Goal: Task Accomplishment & Management: Manage account settings

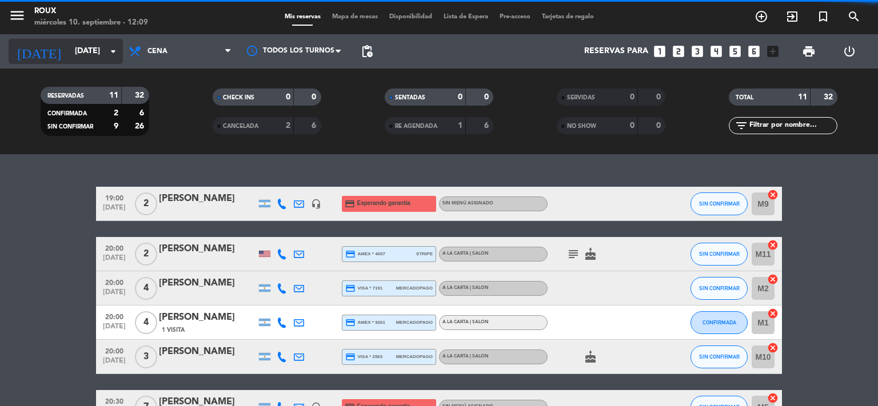
click at [111, 55] on icon "arrow_drop_down" at bounding box center [113, 52] width 14 height 14
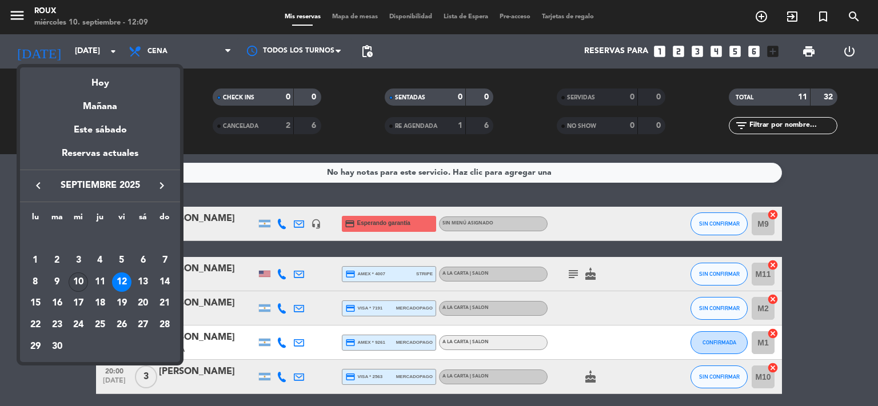
click at [76, 276] on div "10" at bounding box center [78, 282] width 19 height 19
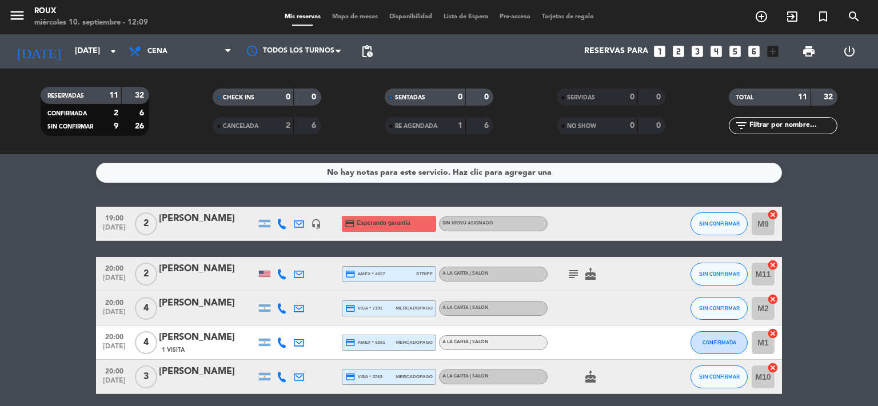
type input "[DATE]"
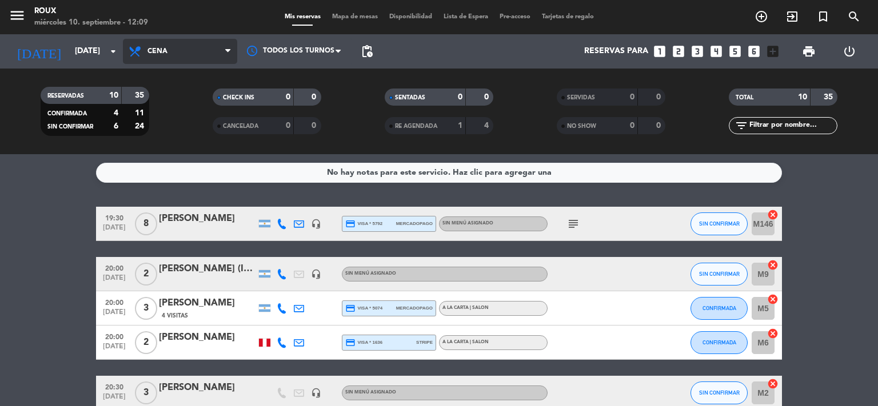
click at [174, 54] on span "Cena" at bounding box center [180, 51] width 114 height 25
click at [163, 99] on div "menu [PERSON_NAME] [DATE] 10. septiembre - 12:09 Mis reservas Mapa de mesas Dis…" at bounding box center [439, 77] width 878 height 154
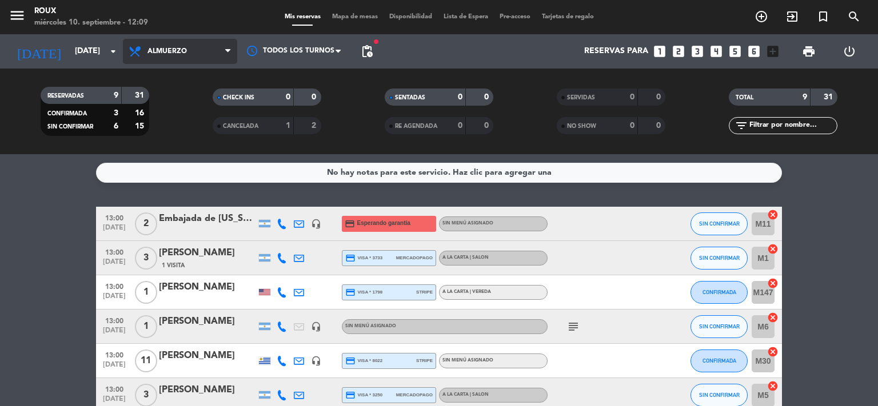
click at [178, 45] on span "Almuerzo" at bounding box center [180, 51] width 114 height 25
click at [166, 131] on div "menu [PERSON_NAME] [DATE] 10. septiembre - 12:09 Mis reservas Mapa de mesas Dis…" at bounding box center [439, 77] width 878 height 154
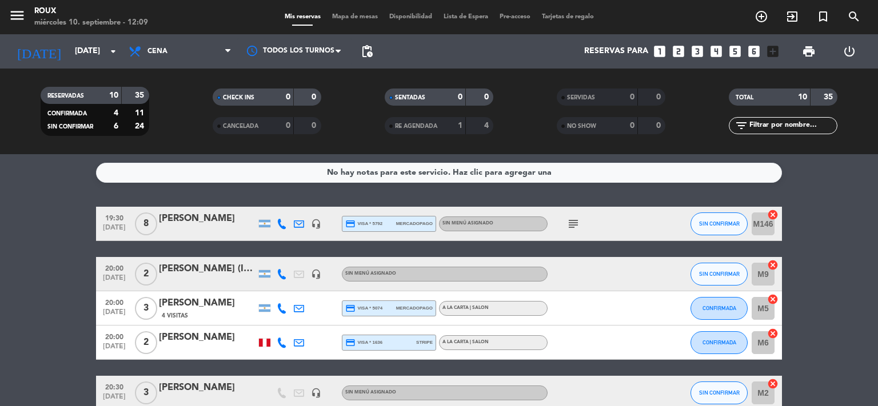
scroll to position [152, 0]
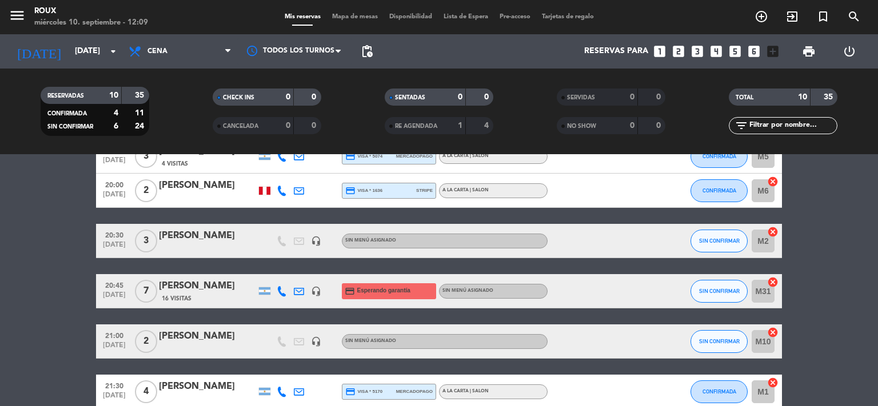
click at [177, 235] on div "[PERSON_NAME]" at bounding box center [207, 236] width 97 height 15
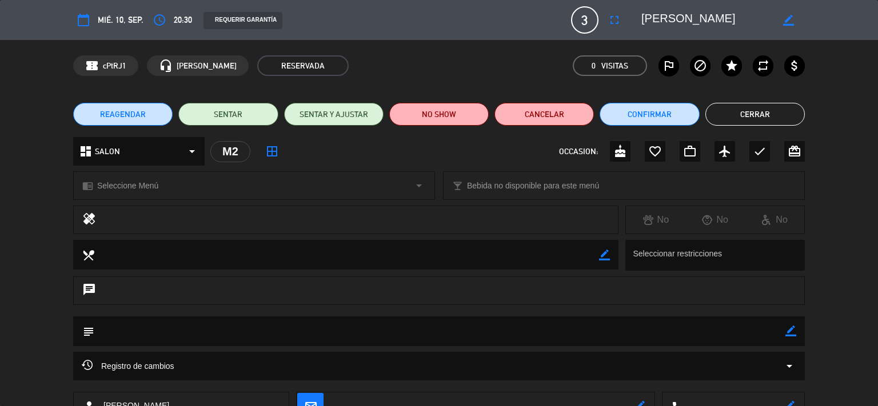
click at [181, 332] on textarea at bounding box center [439, 331] width 691 height 29
click at [795, 326] on icon "border_color" at bounding box center [790, 331] width 11 height 11
drag, startPoint x: 254, startPoint y: 330, endPoint x: 245, endPoint y: 332, distance: 9.4
click at [245, 332] on textarea at bounding box center [439, 331] width 691 height 29
type textarea "Es un cumpleaños! PREPARAR TORTA CHIQUITA"
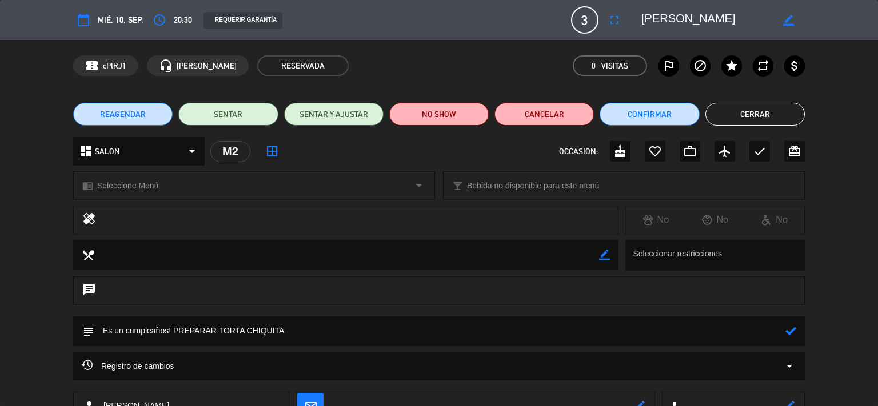
click at [787, 330] on icon at bounding box center [790, 331] width 11 height 11
click at [768, 120] on button "Cerrar" at bounding box center [754, 114] width 99 height 23
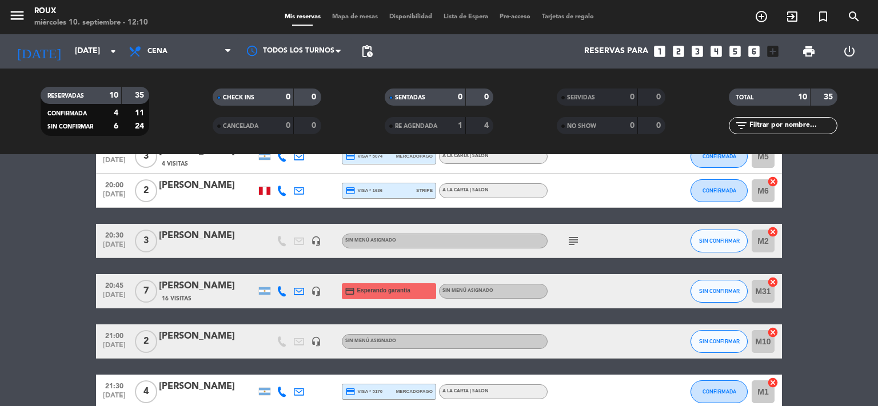
click at [236, 246] on div at bounding box center [207, 248] width 97 height 9
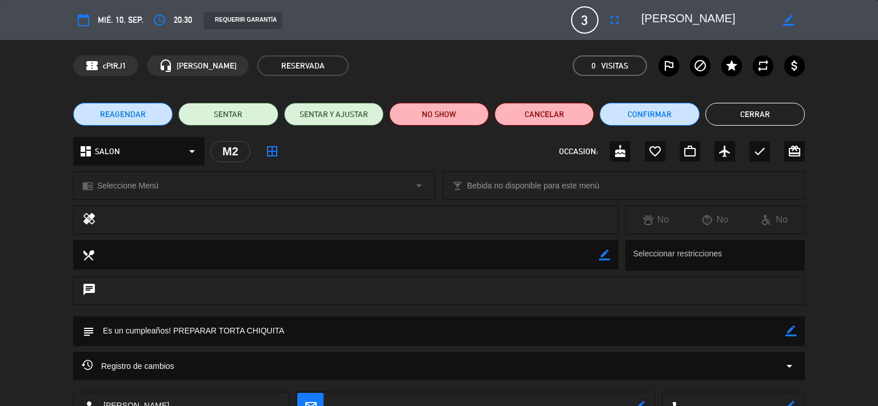
click at [764, 107] on button "Cerrar" at bounding box center [754, 114] width 99 height 23
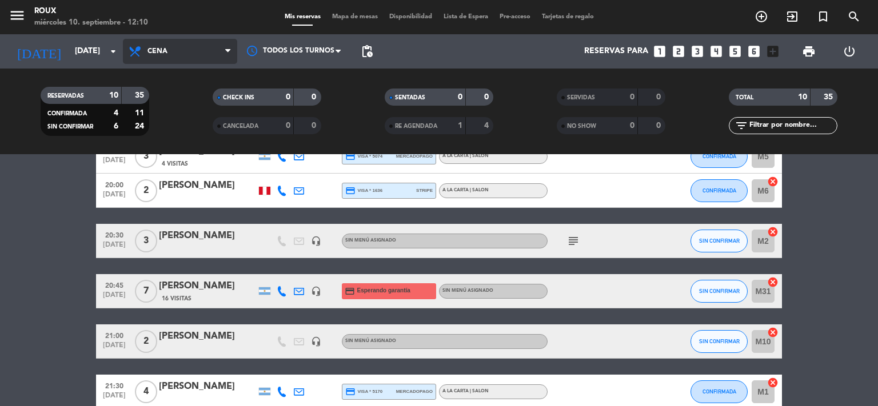
click at [197, 51] on span "Cena" at bounding box center [180, 51] width 114 height 25
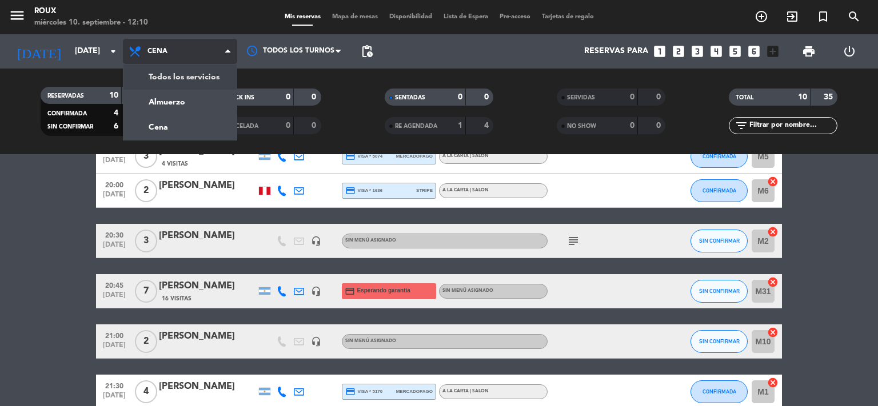
click at [174, 47] on span "Cena" at bounding box center [180, 51] width 114 height 25
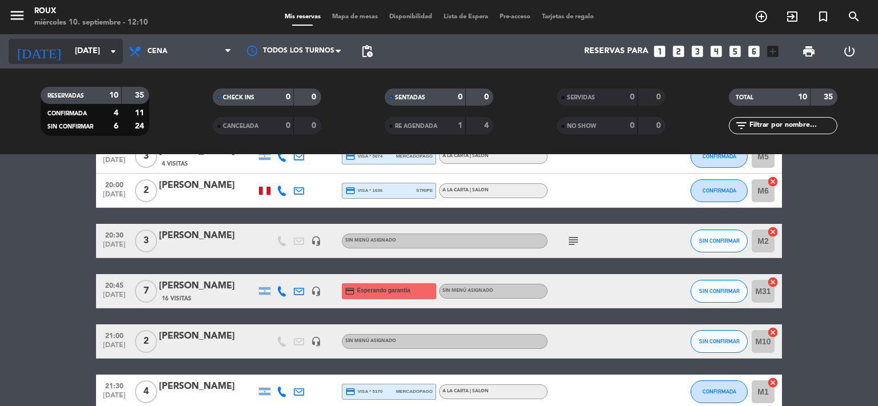
click at [95, 50] on input "[DATE]" at bounding box center [123, 51] width 109 height 21
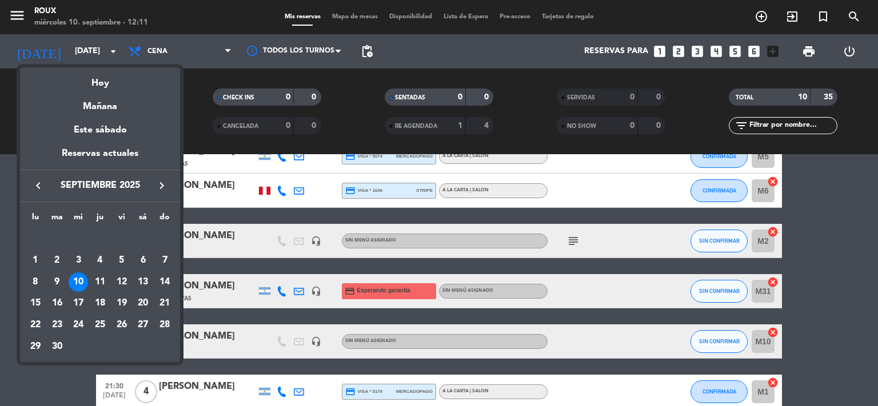
click at [56, 366] on div at bounding box center [439, 203] width 878 height 406
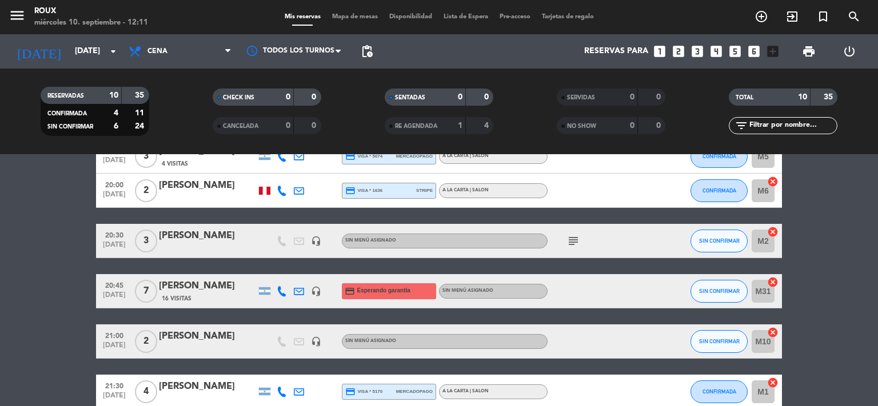
click at [352, 19] on span "Mapa de mesas" at bounding box center [354, 17] width 57 height 6
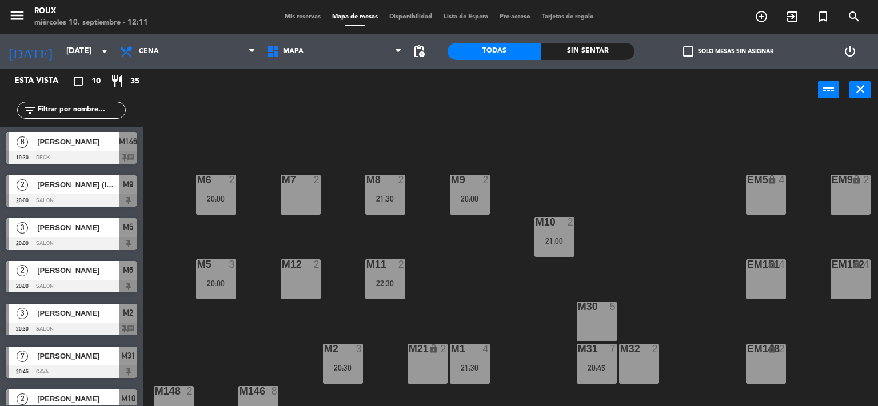
scroll to position [110, 0]
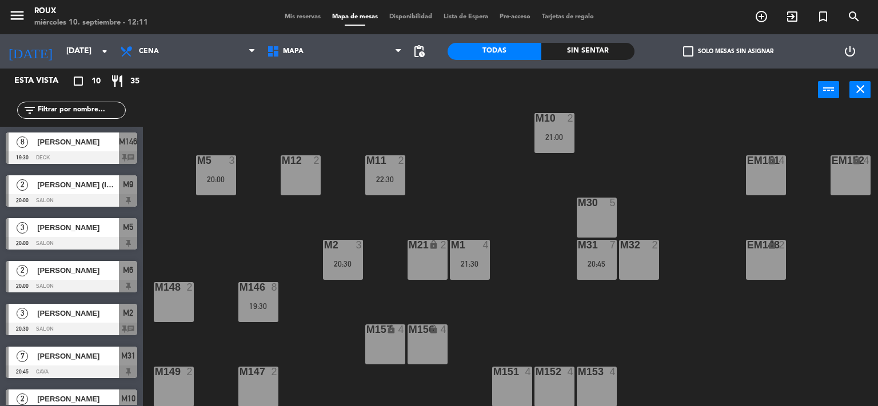
click at [309, 19] on span "Mis reservas" at bounding box center [302, 17] width 47 height 6
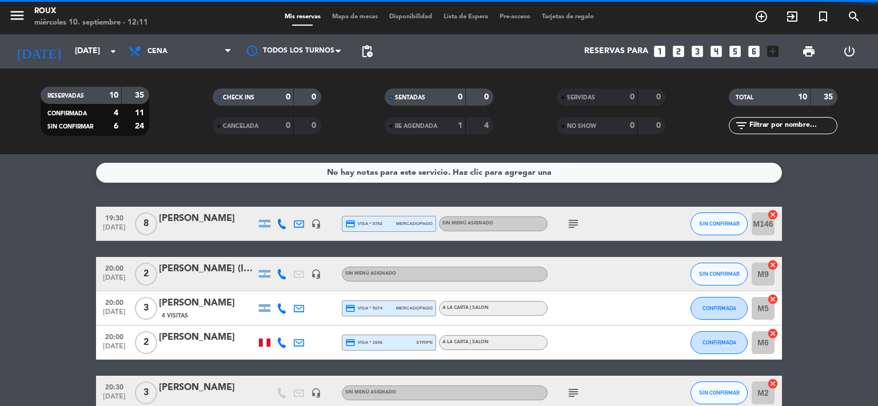
click at [368, 17] on span "Mapa de mesas" at bounding box center [354, 17] width 57 height 6
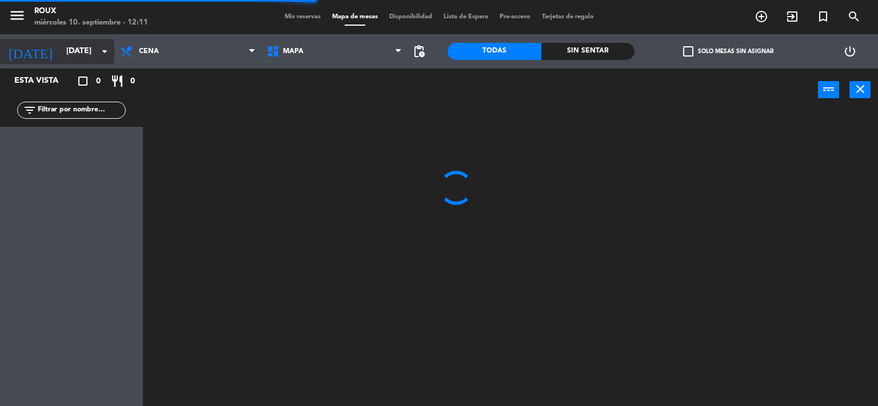
click at [105, 59] on input "[DATE]" at bounding box center [115, 51] width 109 height 21
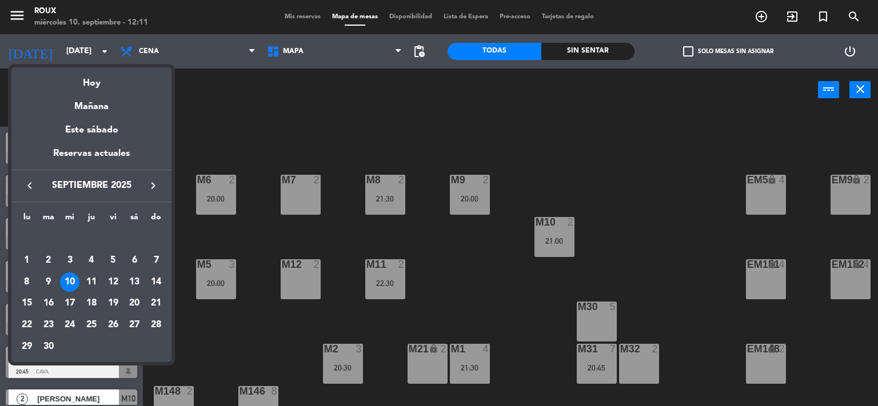
click at [217, 153] on div at bounding box center [439, 203] width 878 height 406
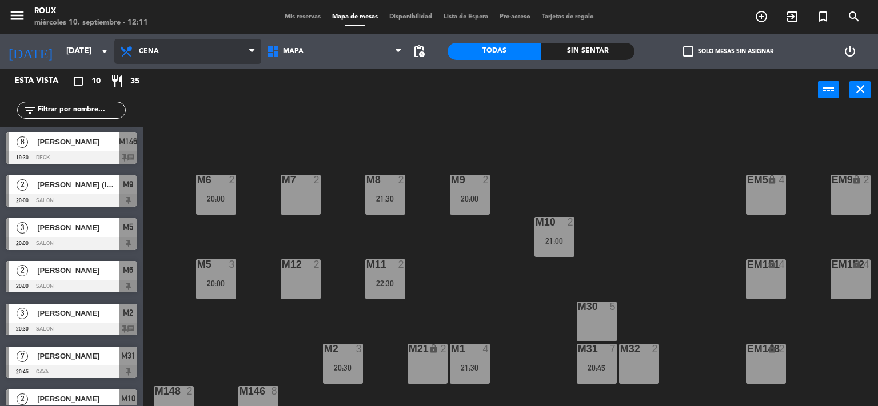
click at [139, 44] on span "Cena" at bounding box center [187, 51] width 147 height 25
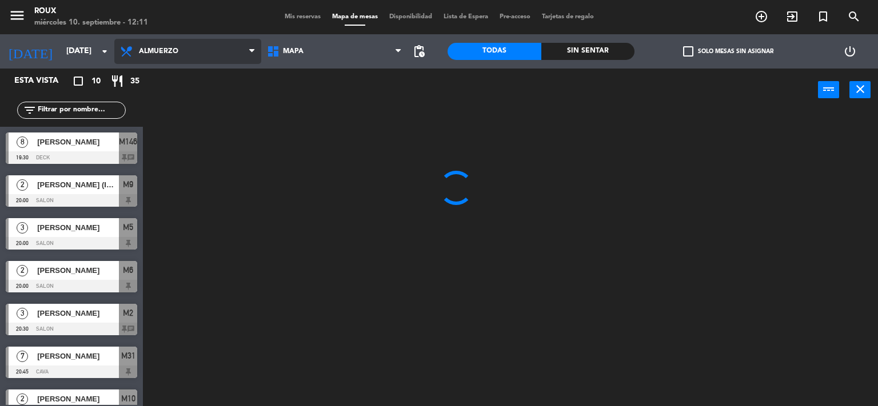
click at [154, 82] on ng-component "menu [PERSON_NAME] [DATE] 10. septiembre - 12:11 Mis reservas Mapa de mesas Dis…" at bounding box center [439, 203] width 878 height 407
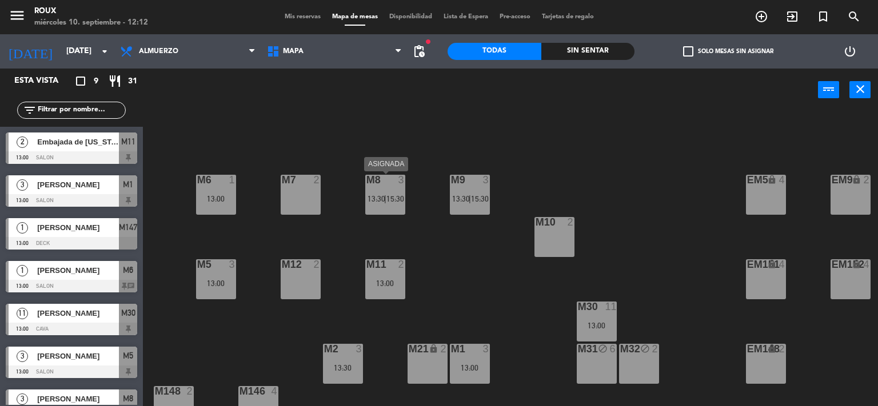
click at [397, 209] on div "M8 3 13:30 | 15:30" at bounding box center [385, 195] width 40 height 40
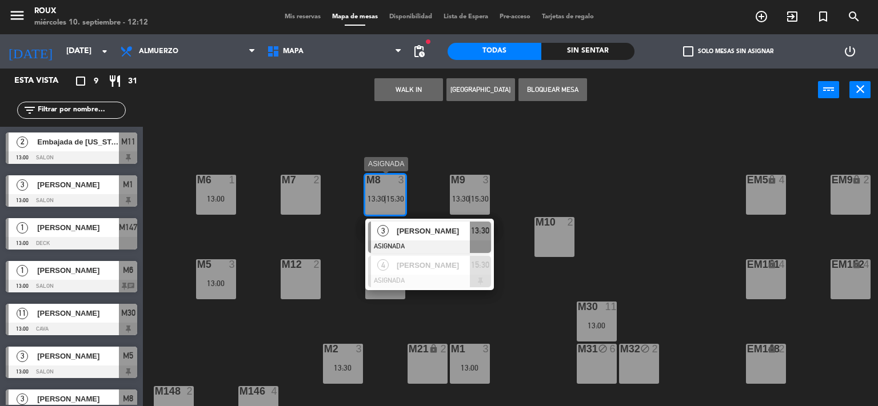
click at [430, 228] on span "[PERSON_NAME]" at bounding box center [433, 231] width 73 height 12
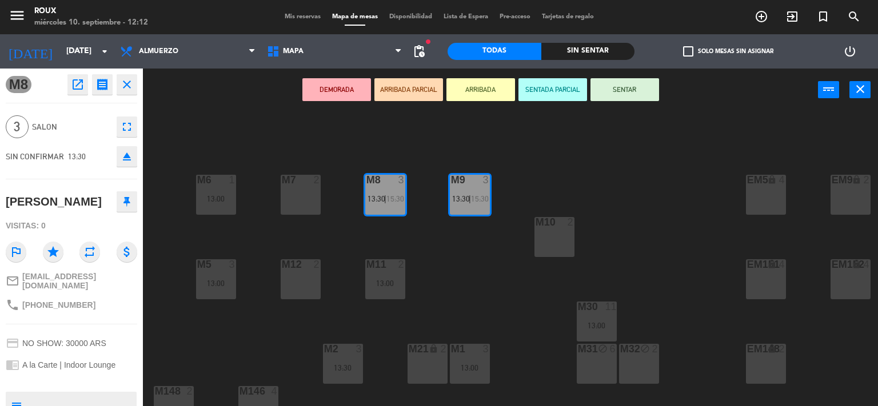
click at [430, 240] on div "M6 1 13:00 M7 2 M8 3 13:30 | 15:30 M9 3 13:30 | 15:30 EM9 lock 2 EM5 lock 4 EM1…" at bounding box center [514, 259] width 727 height 295
